Goal: Information Seeking & Learning: Learn about a topic

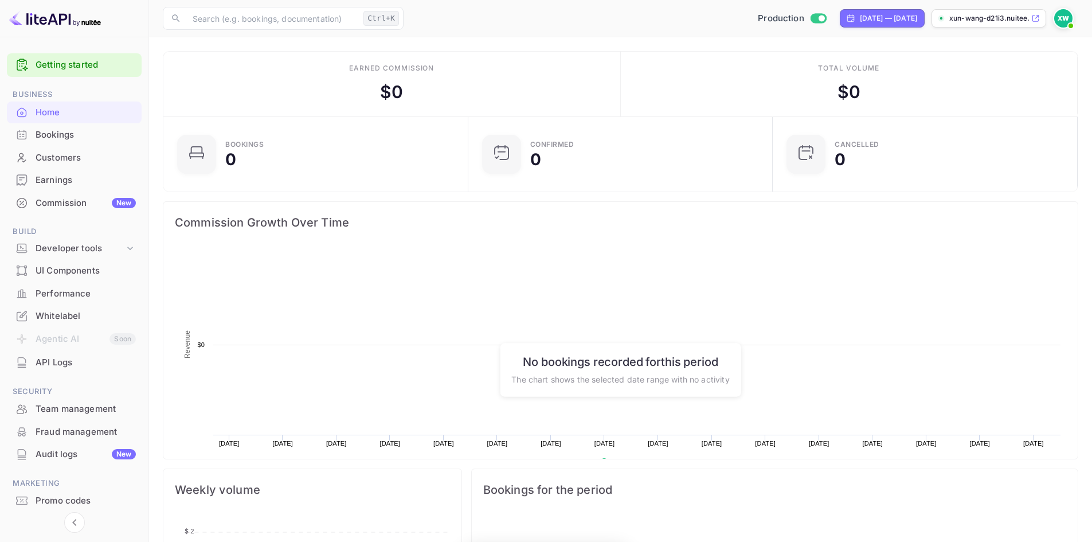
scroll to position [178, 289]
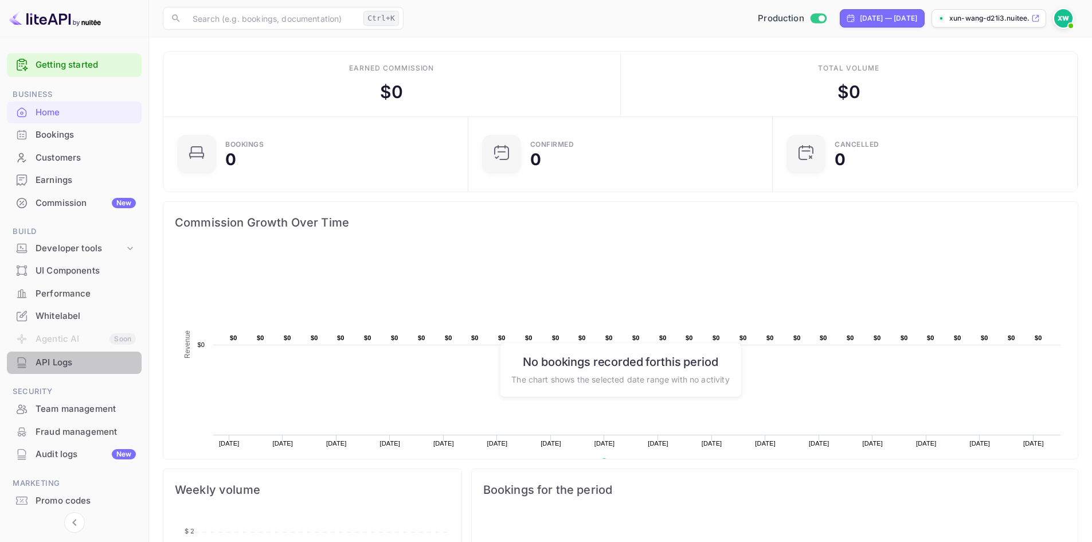
click at [73, 358] on div "API Logs" at bounding box center [86, 362] width 100 height 13
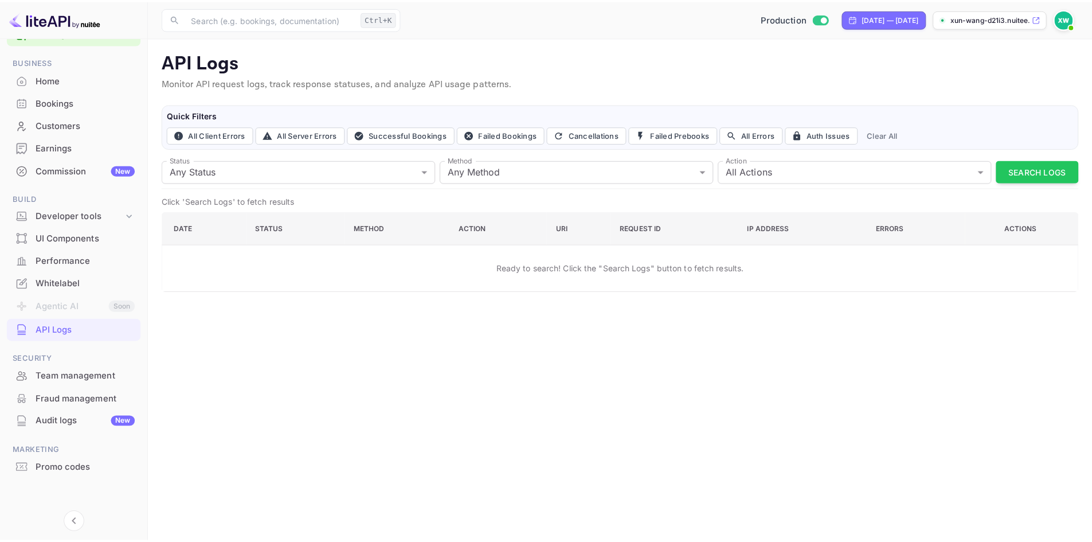
scroll to position [34, 0]
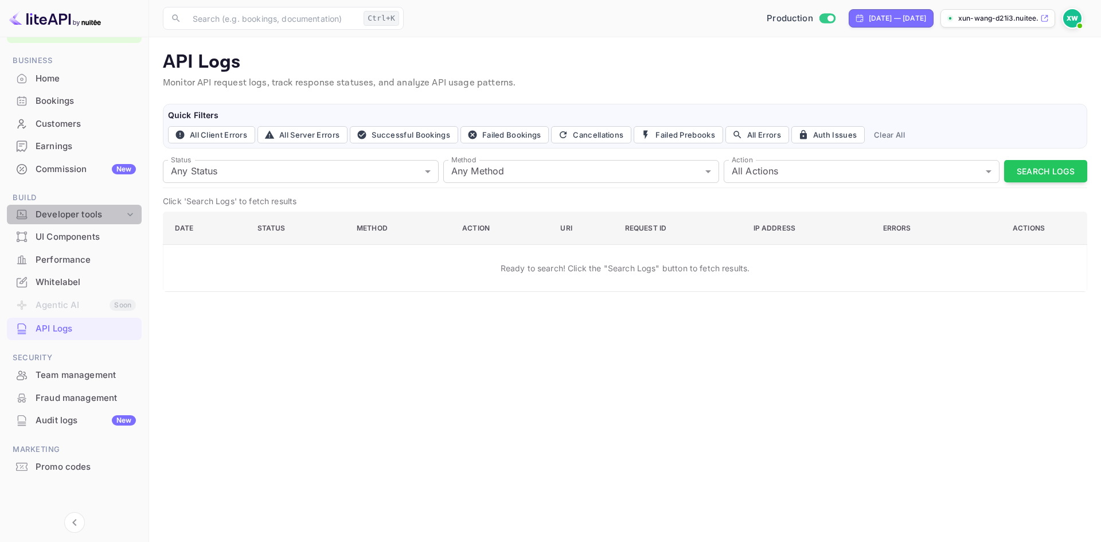
click at [77, 217] on div "Developer tools" at bounding box center [80, 214] width 89 height 13
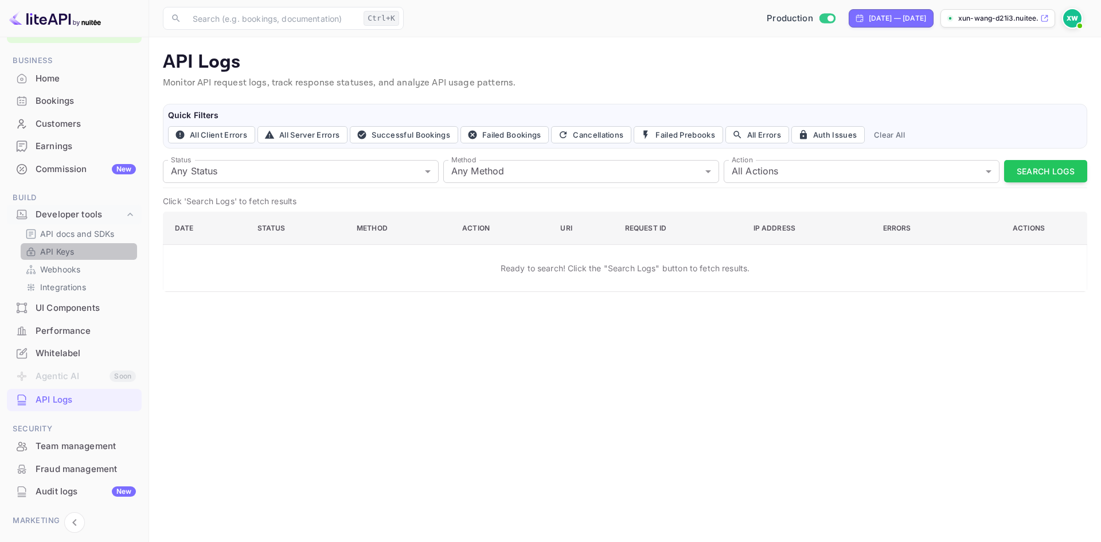
click at [67, 249] on p "API Keys" at bounding box center [57, 251] width 34 height 12
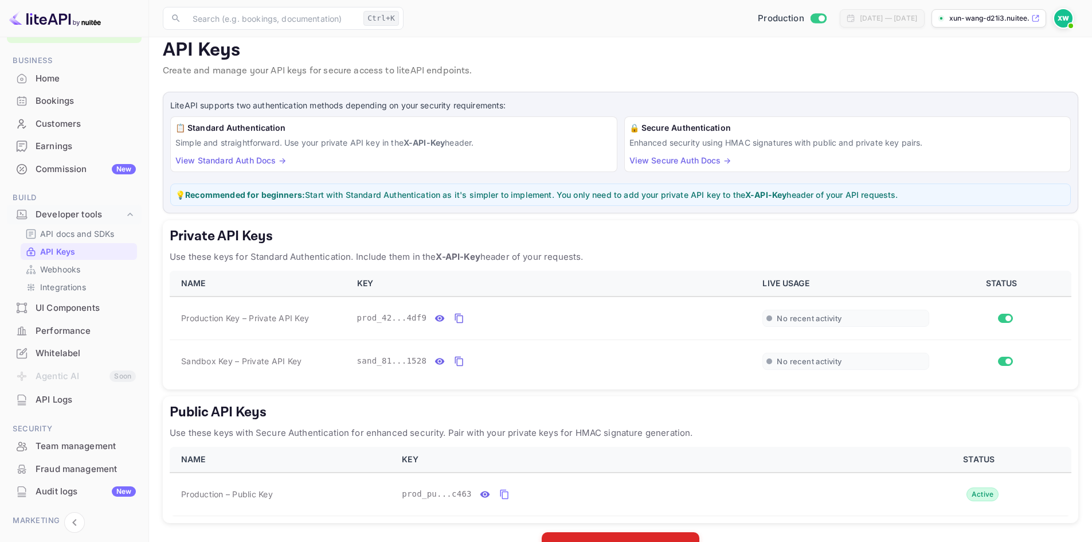
scroll to position [48, 0]
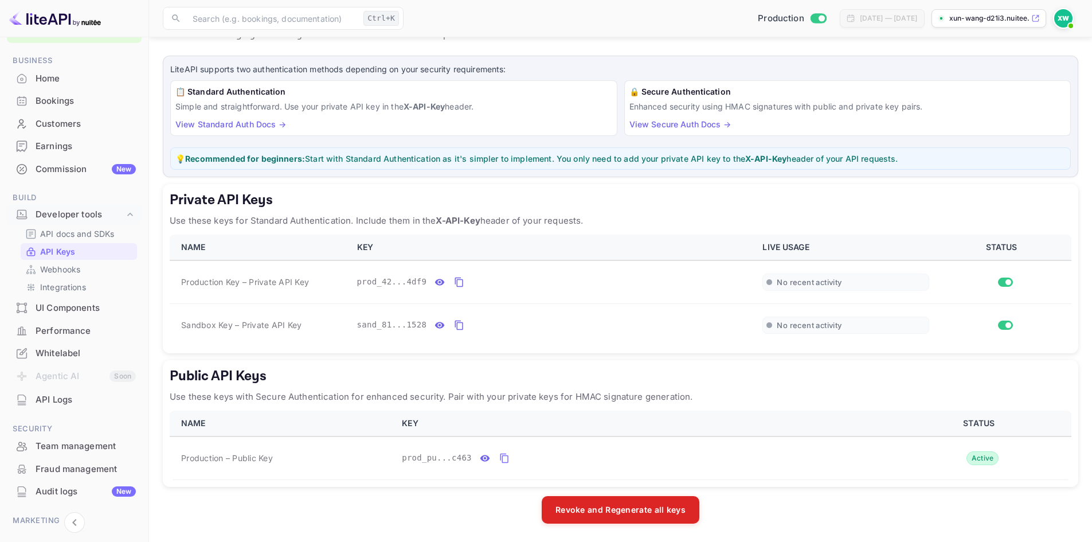
click at [1055, 191] on h5 "Private API Keys" at bounding box center [621, 200] width 902 height 18
click at [1008, 18] on p "xun-wang-d21i3.nuitee...." at bounding box center [989, 18] width 80 height 10
click at [88, 232] on p "API docs and SDKs" at bounding box center [77, 234] width 75 height 12
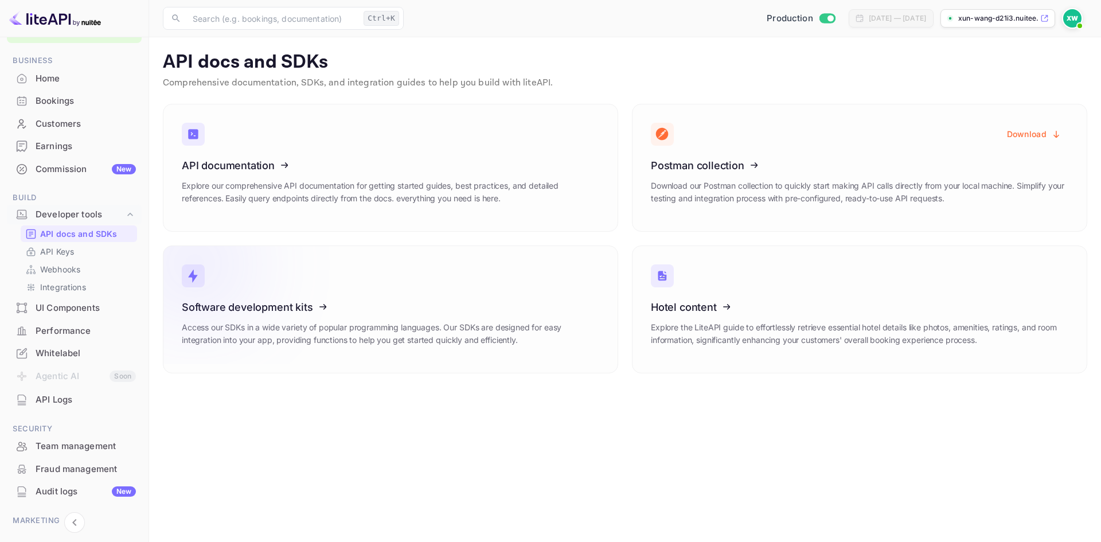
click at [422, 327] on p "Access our SDKs in a wide variety of popular programming languages. Our SDKs ar…" at bounding box center [390, 333] width 417 height 25
